Goal: Check status: Check status

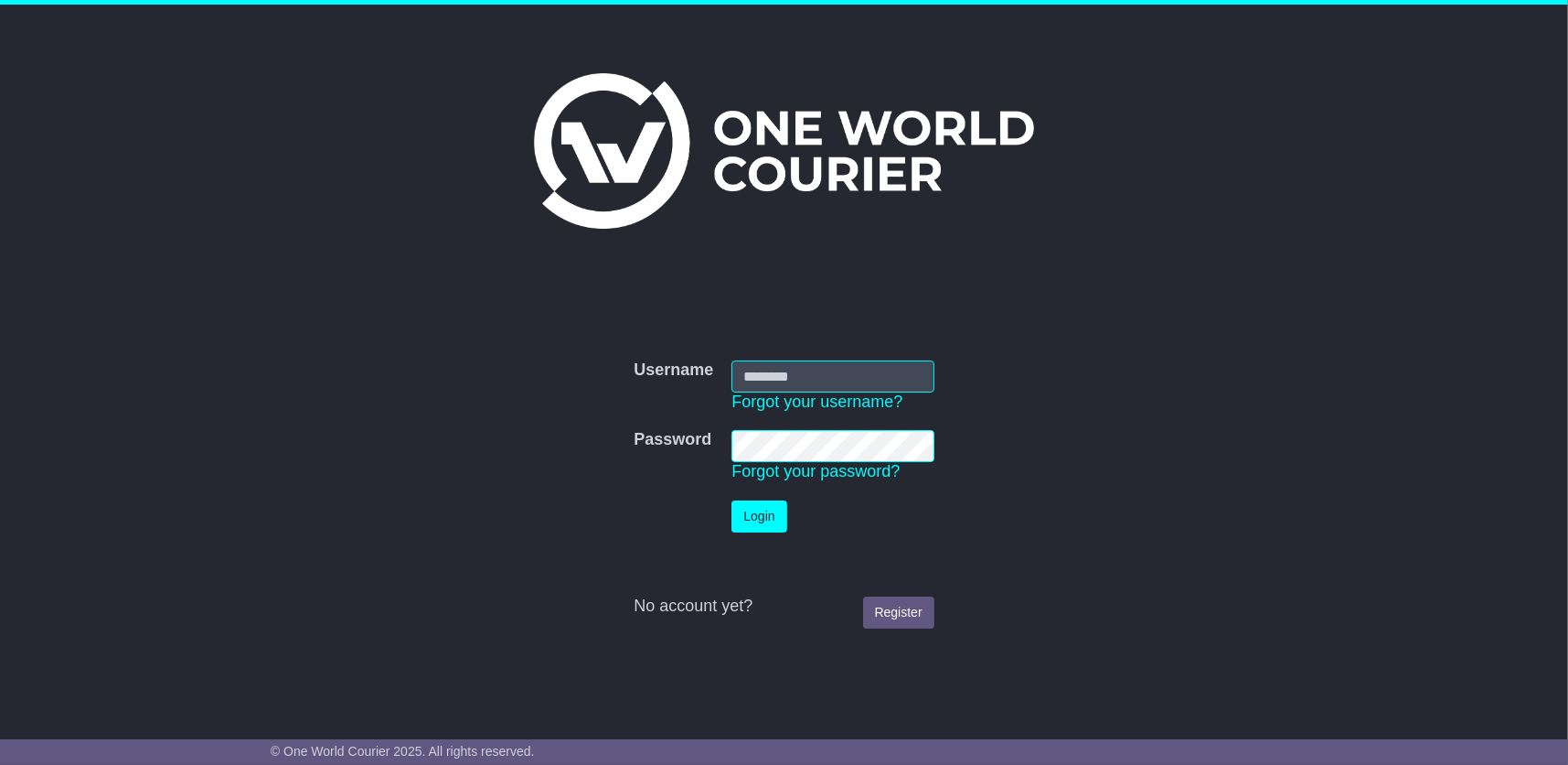
type input "**********"
click at [761, 508] on button "Login" at bounding box center [758, 515] width 55 height 32
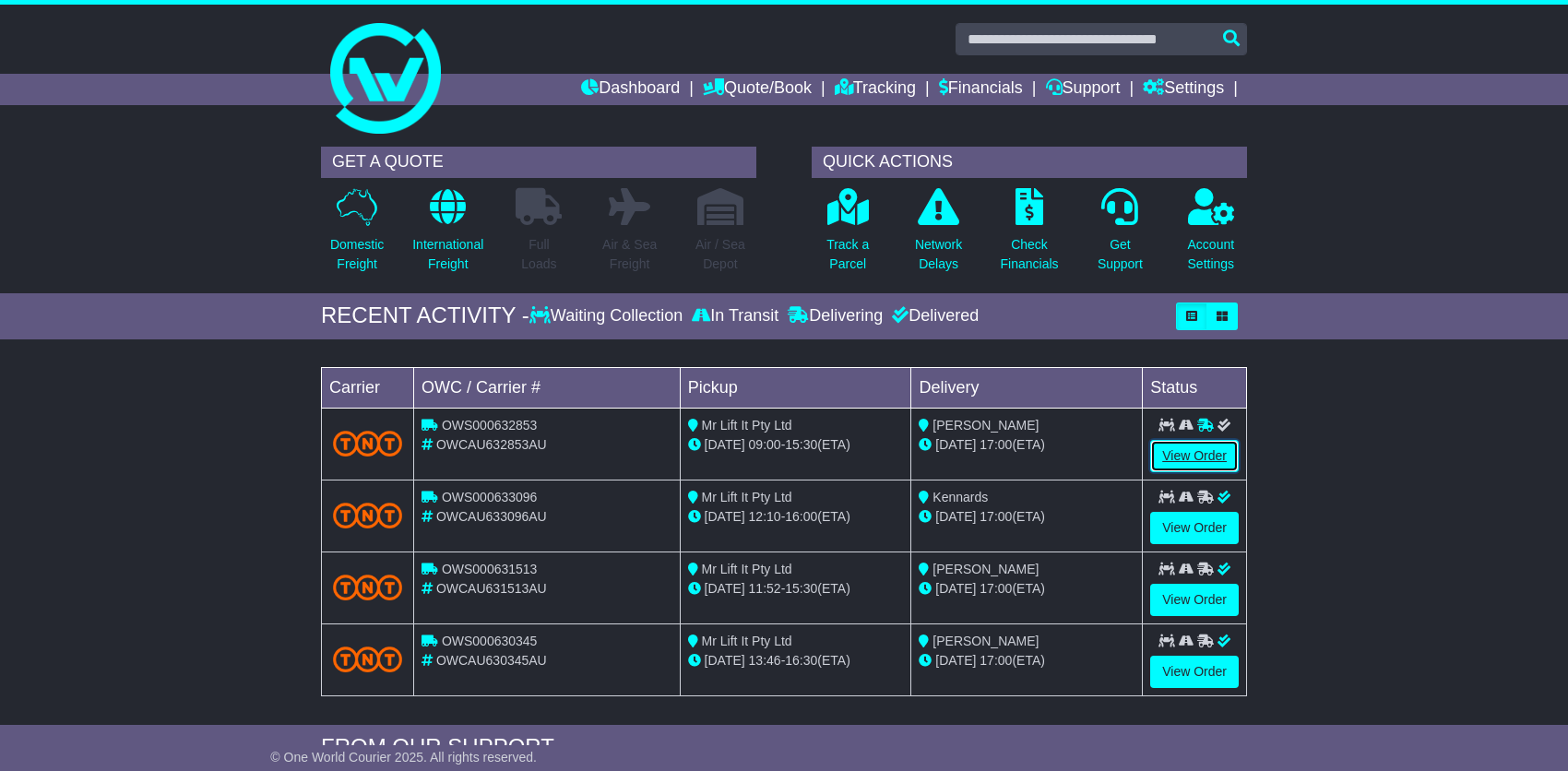
click at [1182, 445] on link "View Order" at bounding box center [1194, 455] width 88 height 32
